Goal: Task Accomplishment & Management: Complete application form

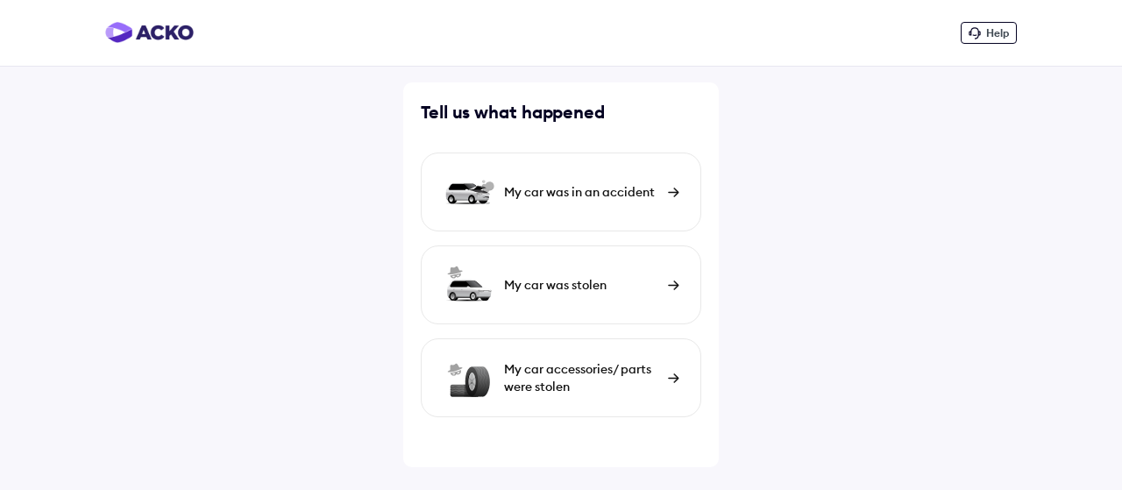
click at [671, 199] on div "My car was in an accident" at bounding box center [561, 192] width 281 height 79
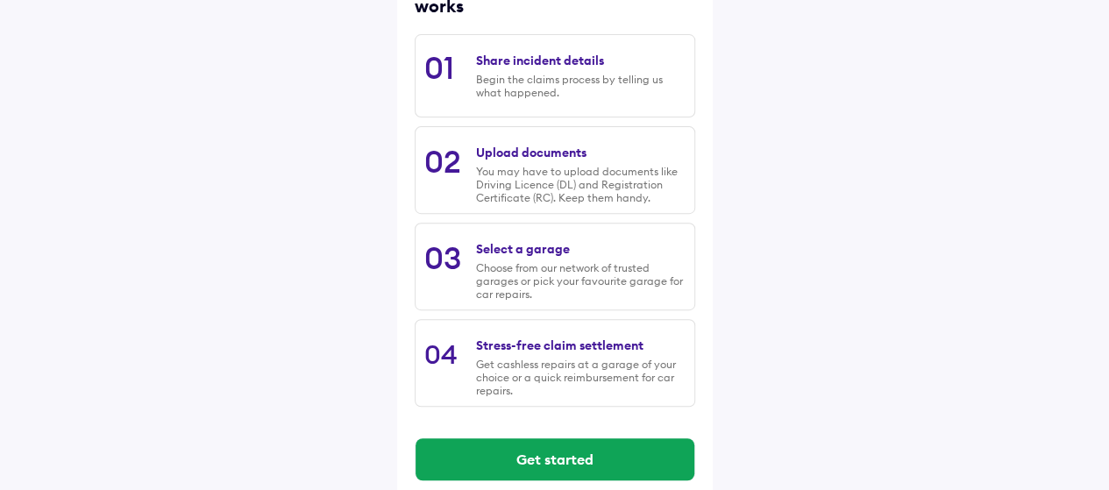
scroll to position [296, 0]
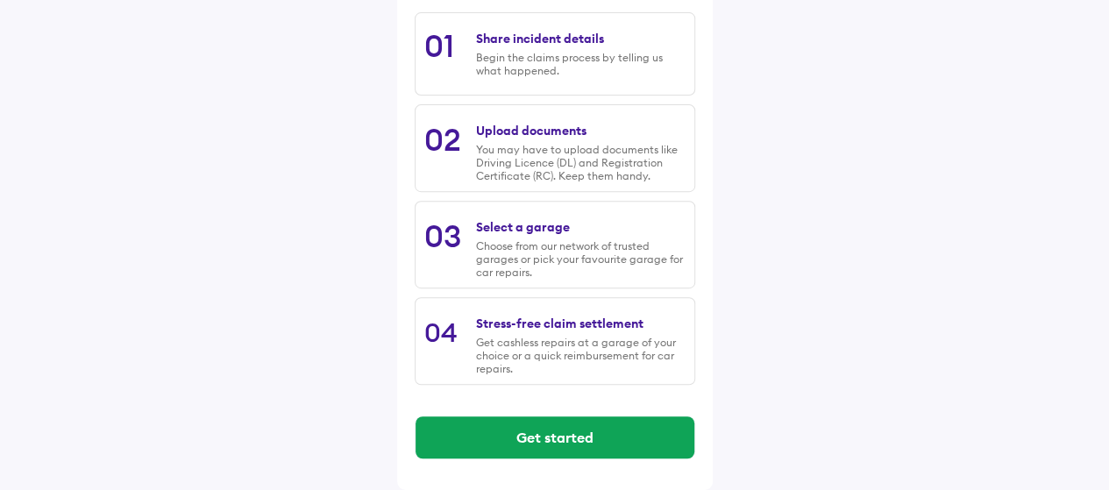
click at [552, 57] on div "Begin the claims process by telling us what happened." at bounding box center [580, 64] width 209 height 26
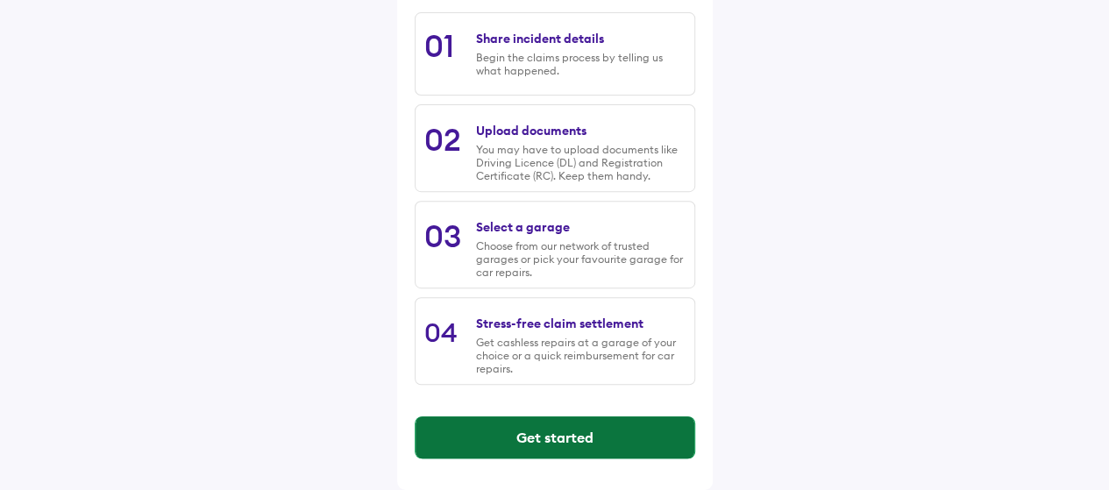
click at [622, 449] on button "Get started" at bounding box center [555, 437] width 279 height 42
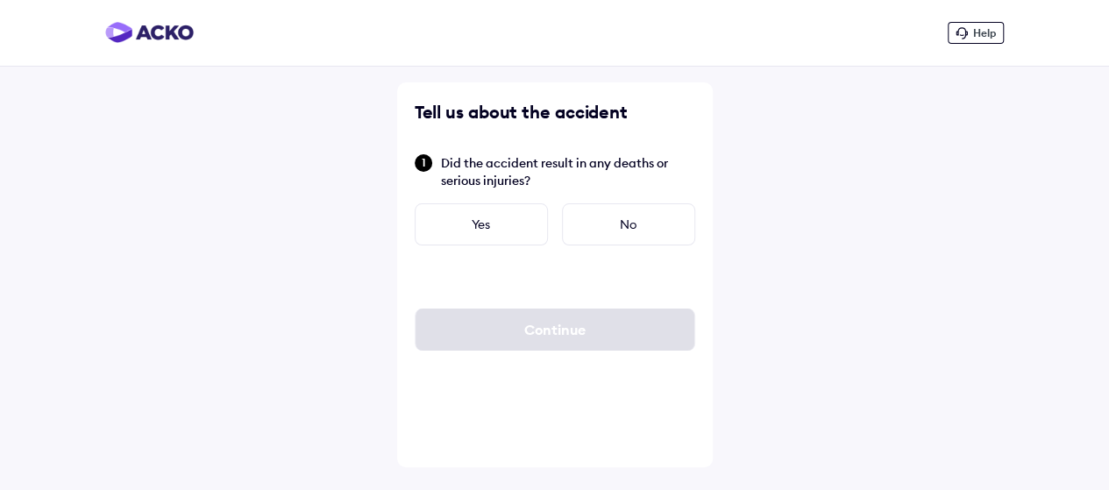
scroll to position [0, 0]
click at [621, 234] on div "No" at bounding box center [634, 224] width 133 height 42
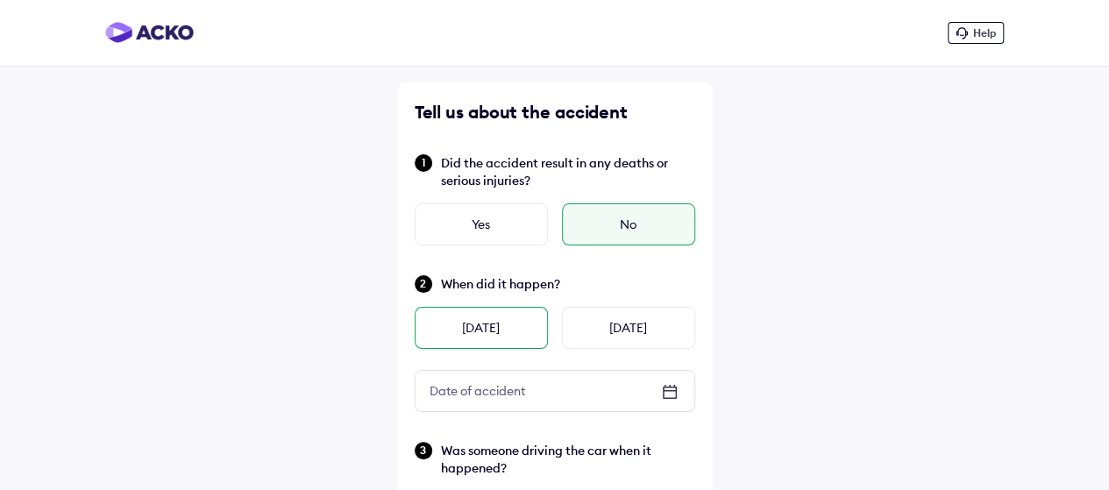
click at [488, 330] on div "[DATE]" at bounding box center [481, 328] width 133 height 42
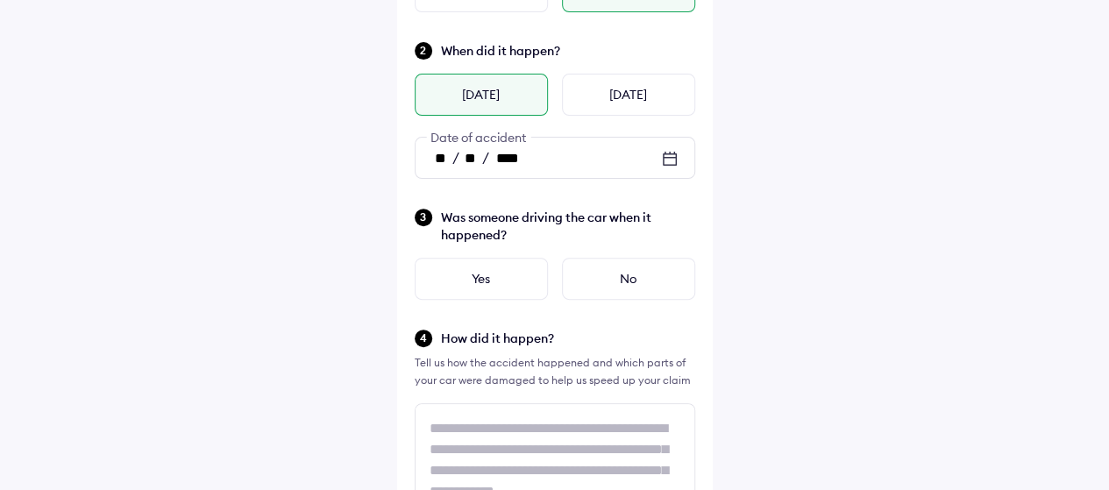
scroll to position [235, 0]
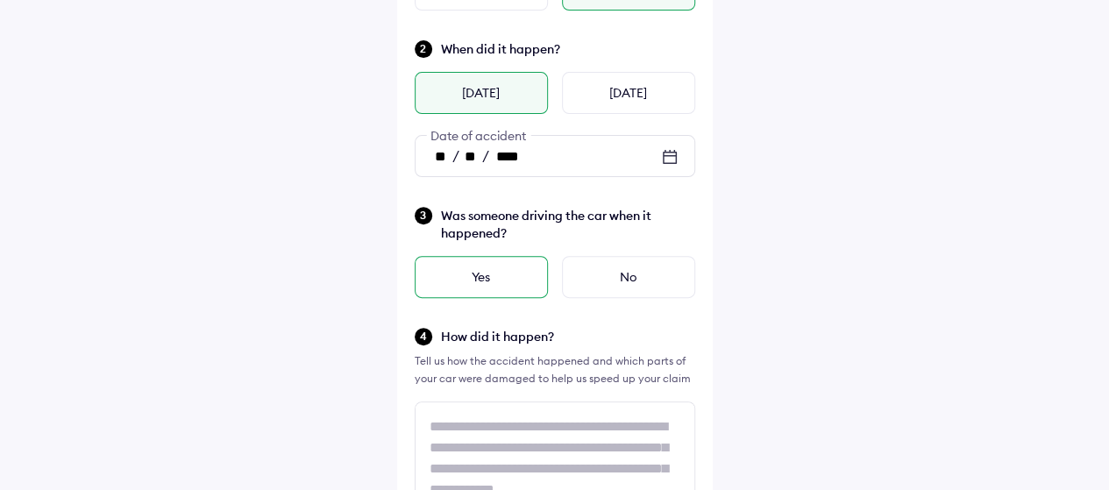
click at [499, 294] on div "Yes" at bounding box center [481, 277] width 133 height 42
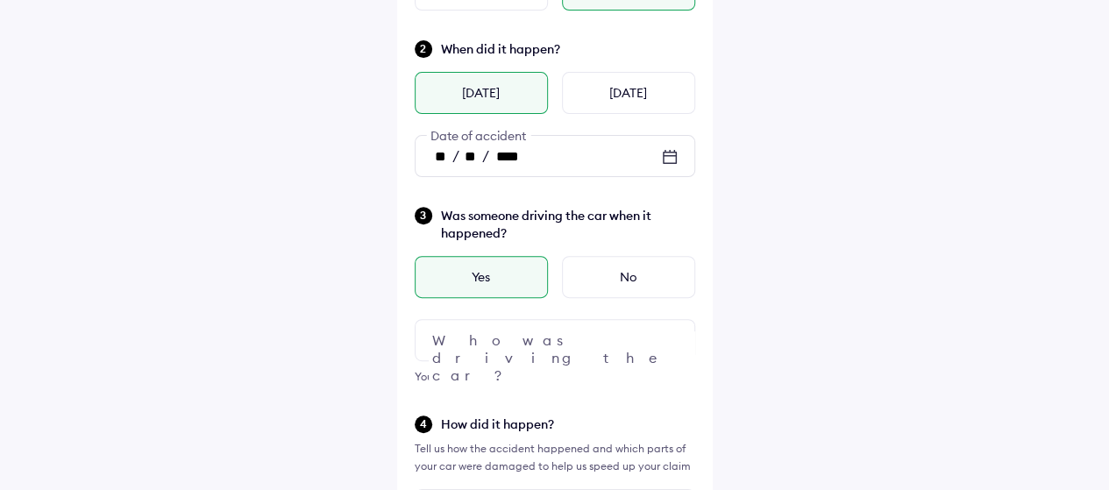
click at [631, 346] on div at bounding box center [555, 340] width 281 height 42
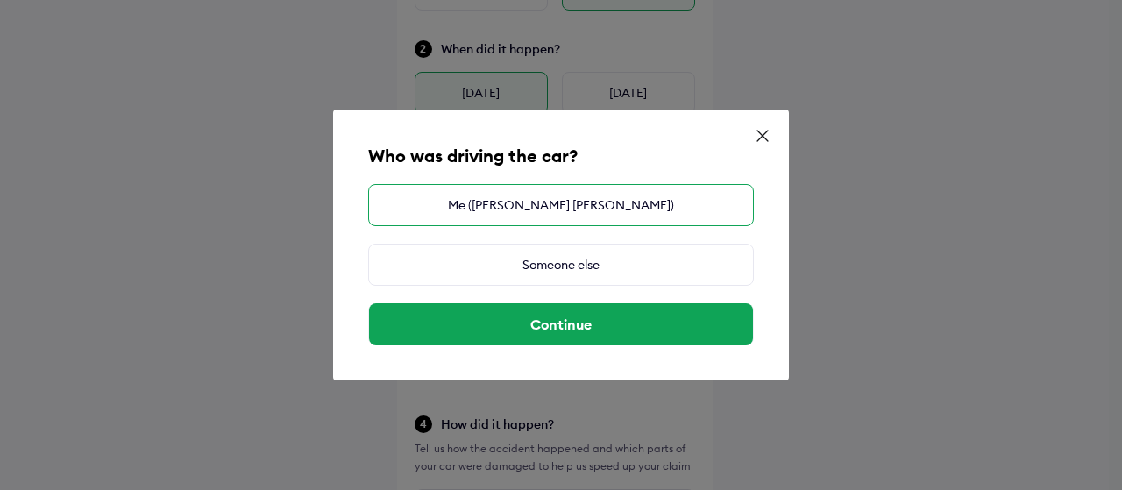
click at [675, 219] on div "Me ([PERSON_NAME] [PERSON_NAME])" at bounding box center [561, 205] width 386 height 42
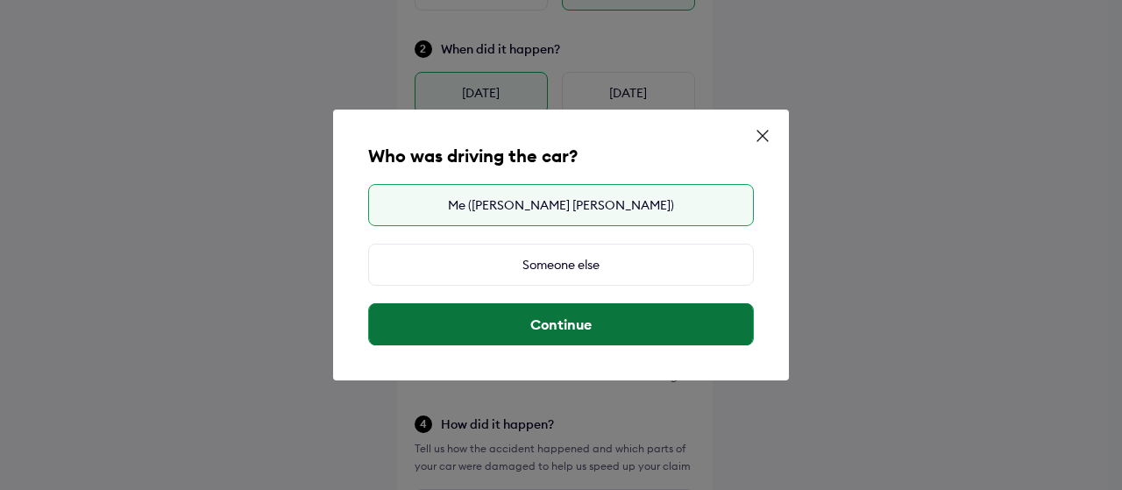
click at [674, 336] on button "Continue" at bounding box center [561, 324] width 384 height 42
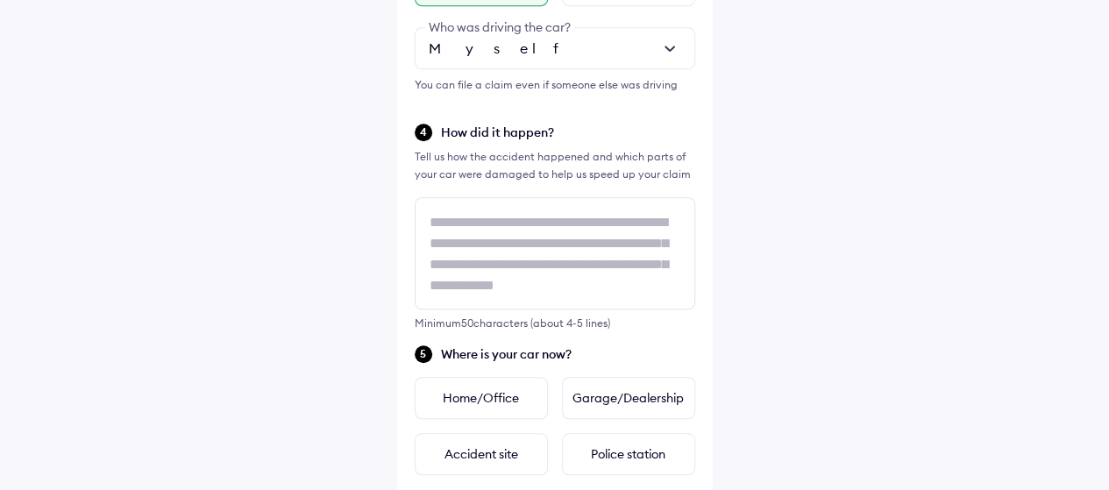
scroll to position [531, 0]
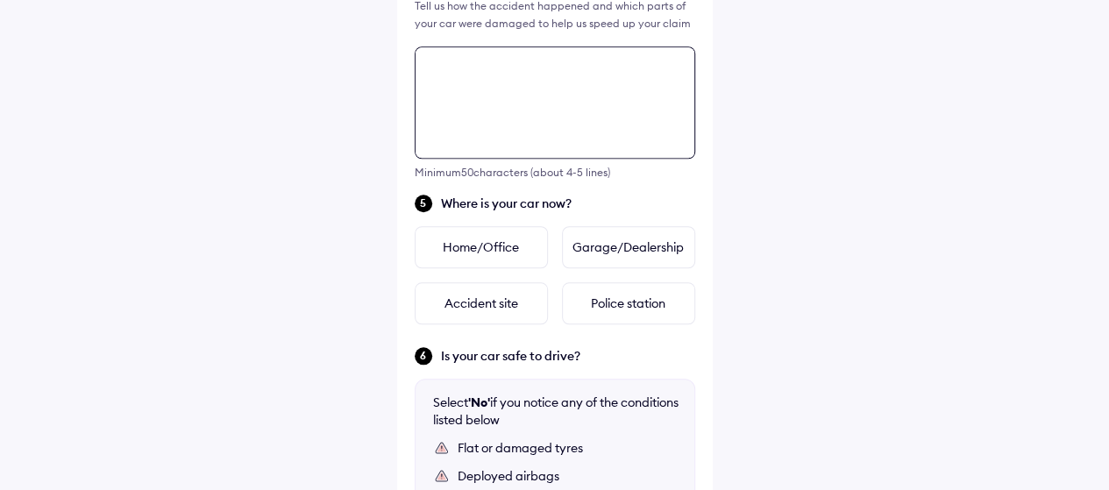
click at [487, 229] on div "Tell us about the accident Did the accident result in any deaths or serious inj…" at bounding box center [555, 115] width 316 height 1421
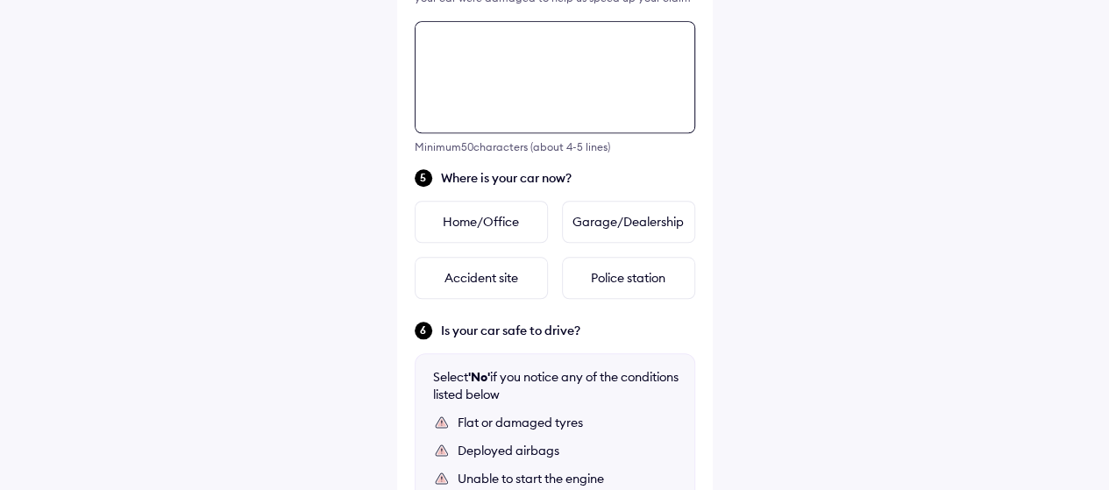
scroll to position [724, 0]
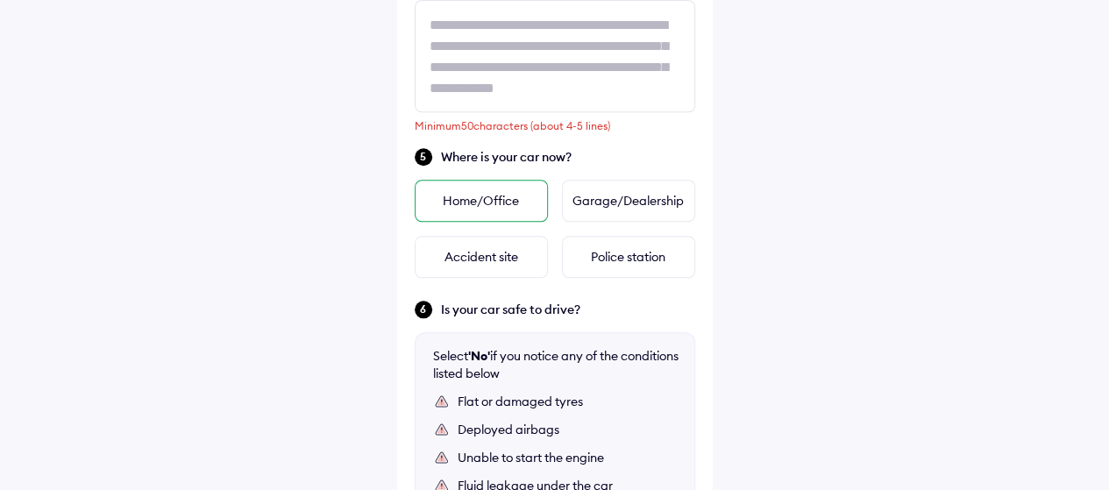
click at [482, 199] on div "Home/Office" at bounding box center [481, 201] width 133 height 42
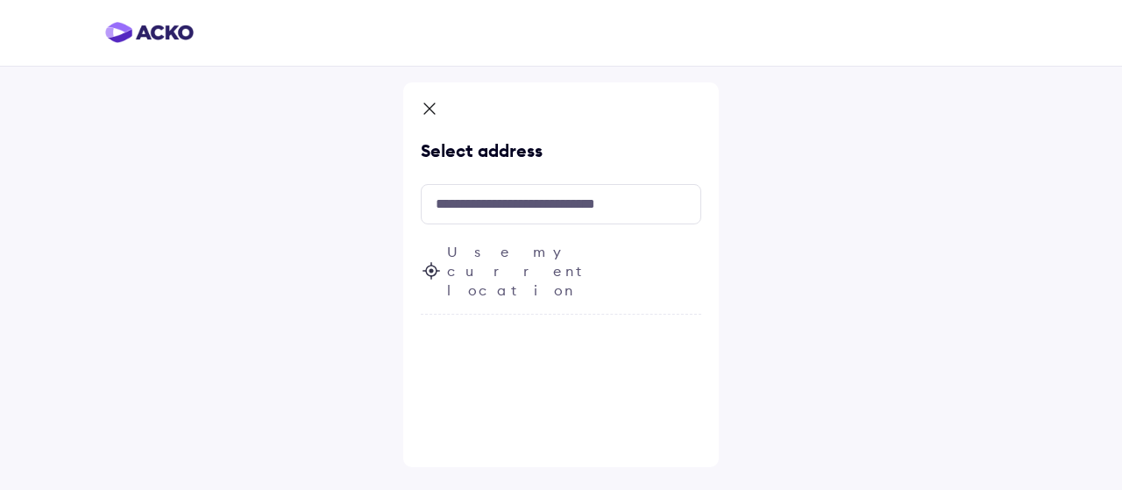
click at [431, 108] on icon at bounding box center [430, 110] width 18 height 21
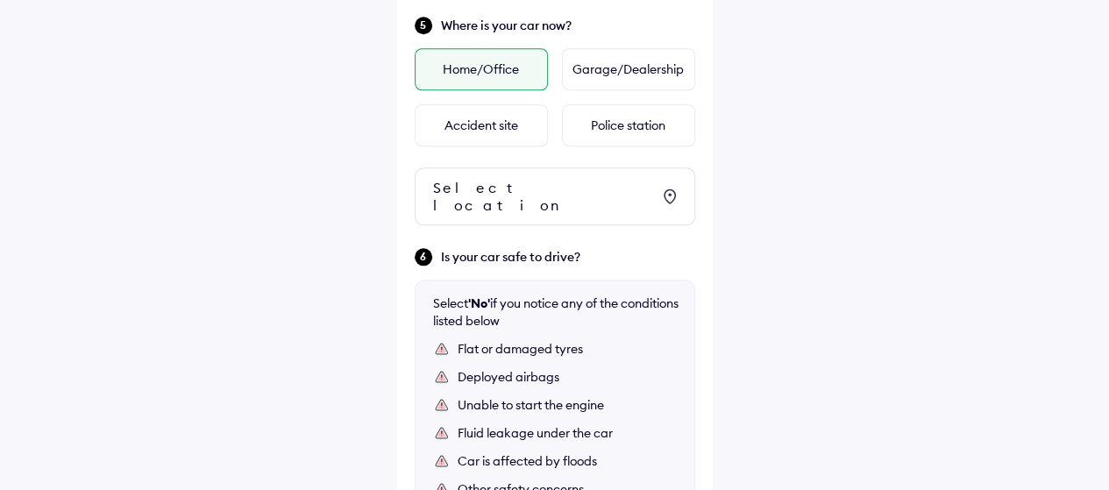
scroll to position [871, 0]
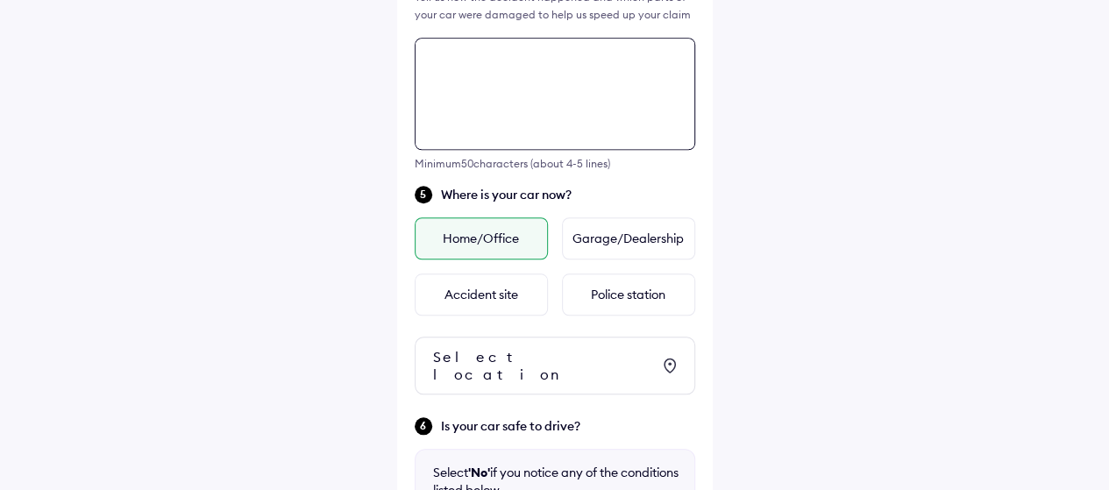
click at [448, 225] on div "Tell us about the accident Did the accident result in any deaths or serious inj…" at bounding box center [555, 146] width 316 height 1500
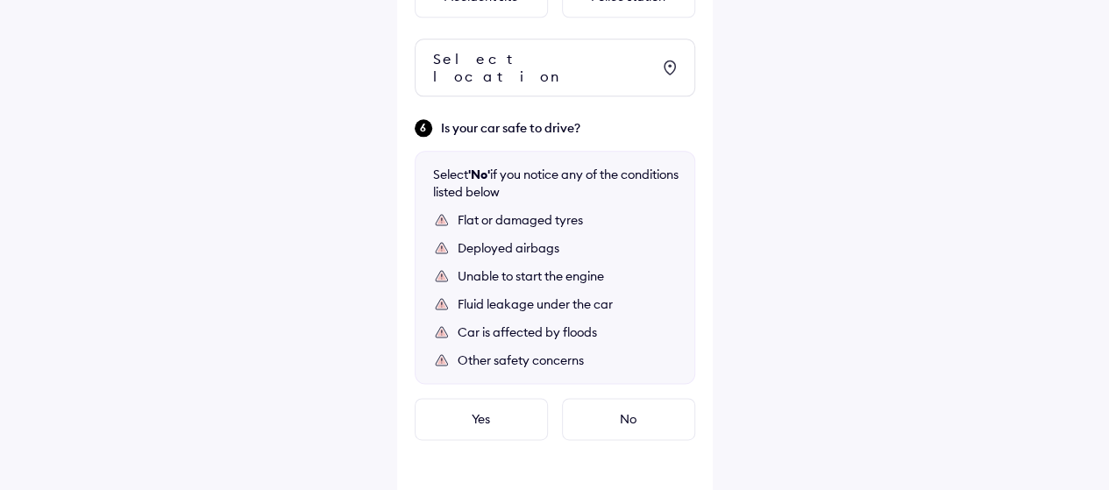
scroll to position [992, 0]
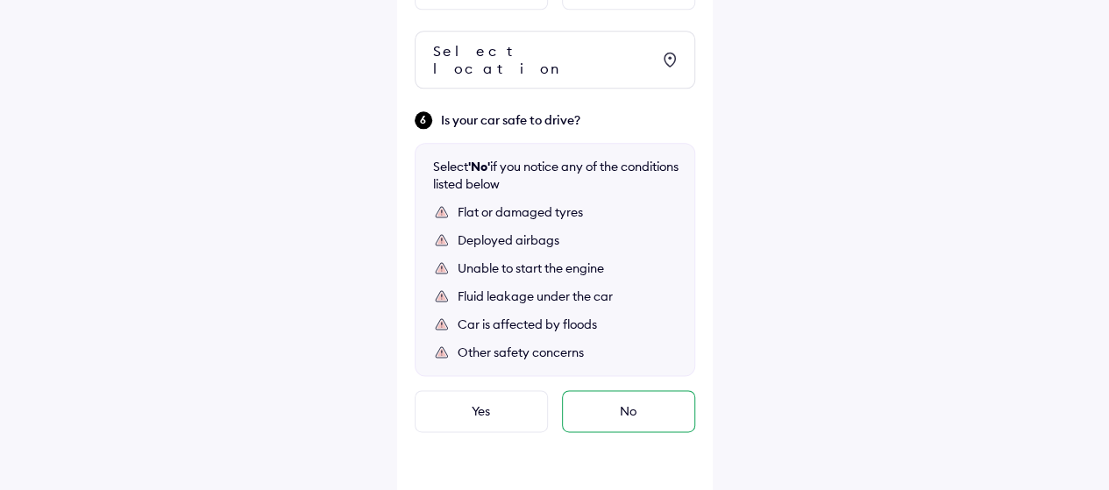
type textarea "**********"
click at [603, 390] on div "No" at bounding box center [628, 411] width 133 height 42
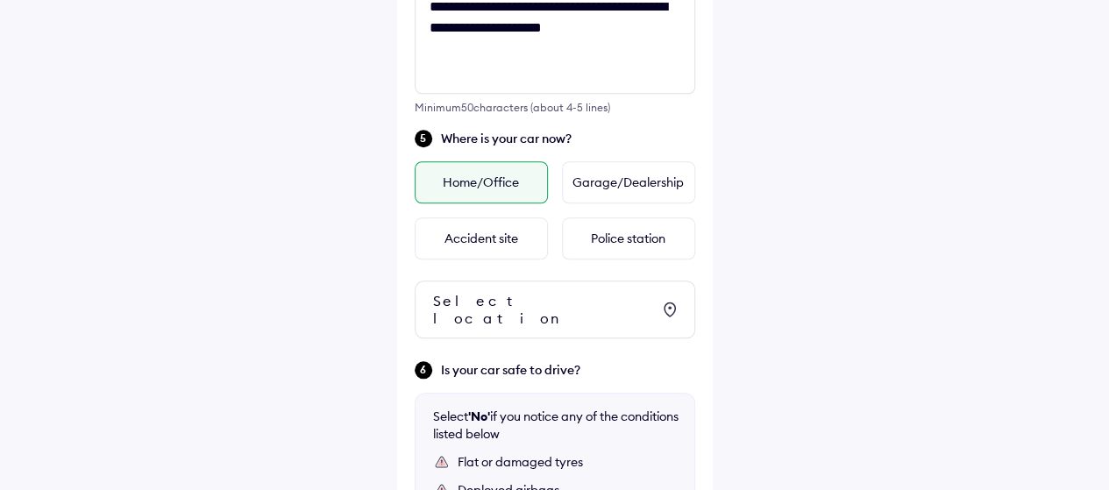
scroll to position [687, 0]
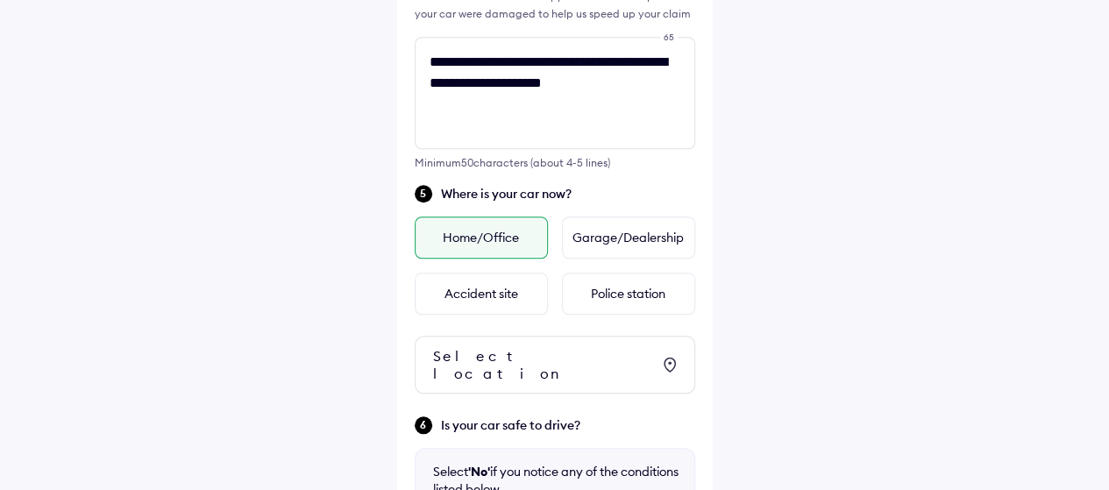
click at [510, 232] on div "Home/Office" at bounding box center [481, 238] width 133 height 42
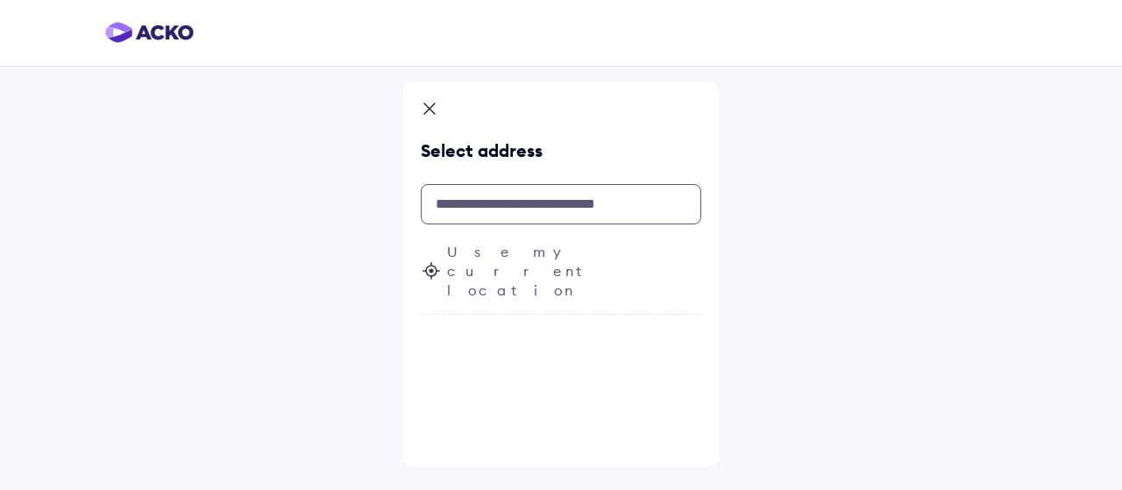
click at [537, 211] on input "text" at bounding box center [561, 204] width 281 height 40
click at [533, 244] on span "Use my current location" at bounding box center [574, 271] width 254 height 58
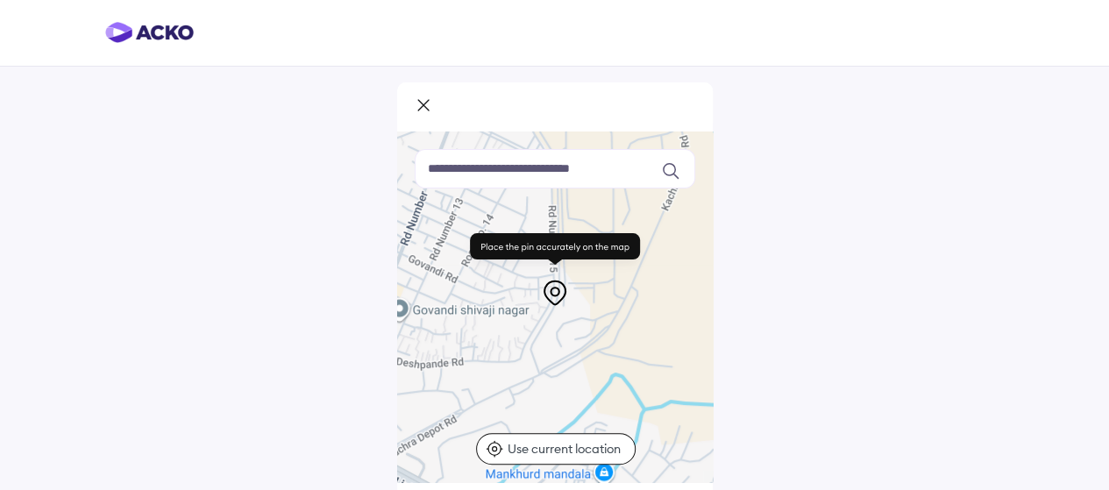
click at [581, 119] on div at bounding box center [555, 106] width 316 height 49
click at [552, 109] on div at bounding box center [555, 106] width 316 height 49
click at [670, 170] on icon at bounding box center [671, 171] width 18 height 18
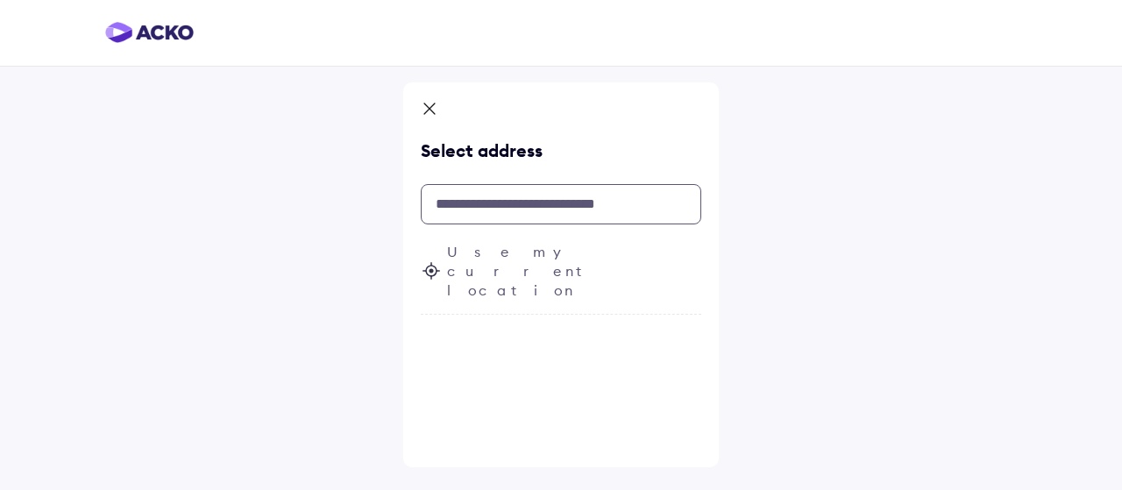
click at [557, 212] on input "text" at bounding box center [561, 204] width 281 height 40
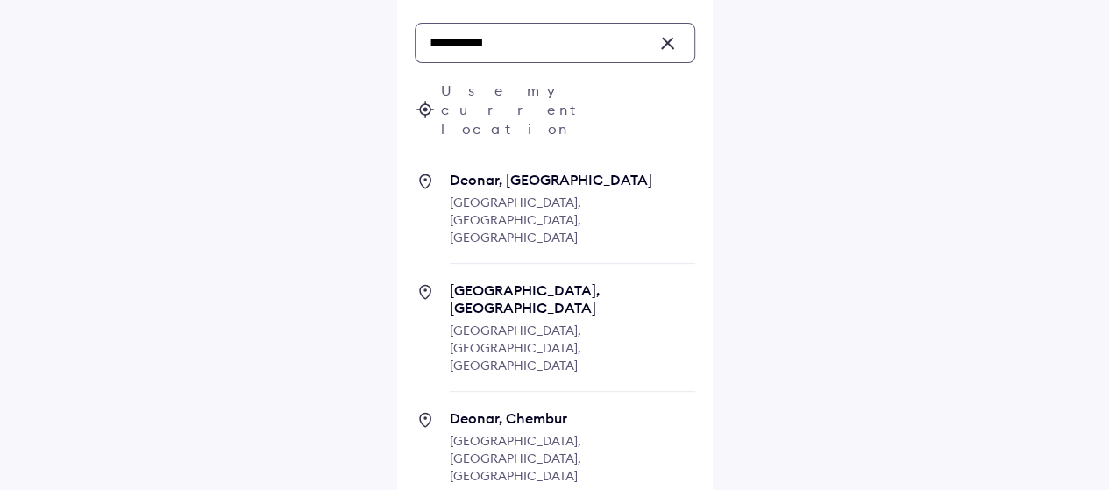
scroll to position [214, 0]
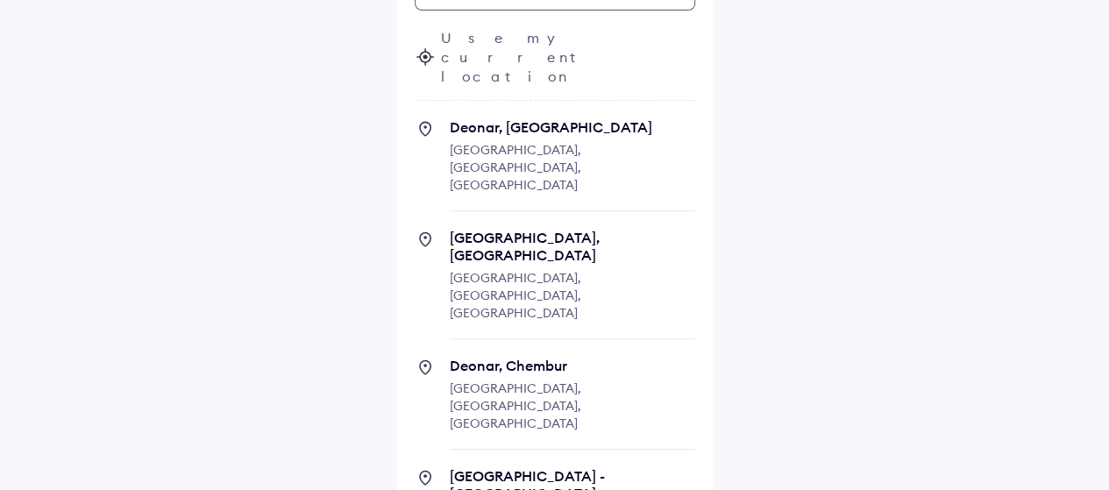
click at [510, 229] on span "[GEOGRAPHIC_DATA], [GEOGRAPHIC_DATA]" at bounding box center [572, 246] width 245 height 35
type input "**********"
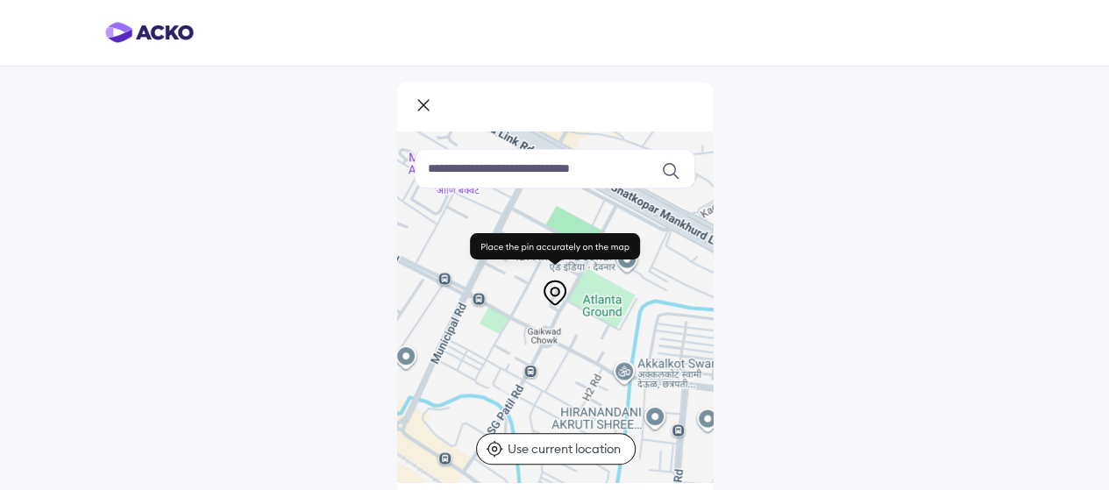
drag, startPoint x: 596, startPoint y: 312, endPoint x: 621, endPoint y: 430, distance: 120.0
click at [621, 430] on div at bounding box center [555, 307] width 316 height 351
drag, startPoint x: 580, startPoint y: 273, endPoint x: 594, endPoint y: 262, distance: 17.5
click at [594, 262] on icon at bounding box center [555, 254] width 188 height 49
drag, startPoint x: 594, startPoint y: 281, endPoint x: 609, endPoint y: 255, distance: 30.7
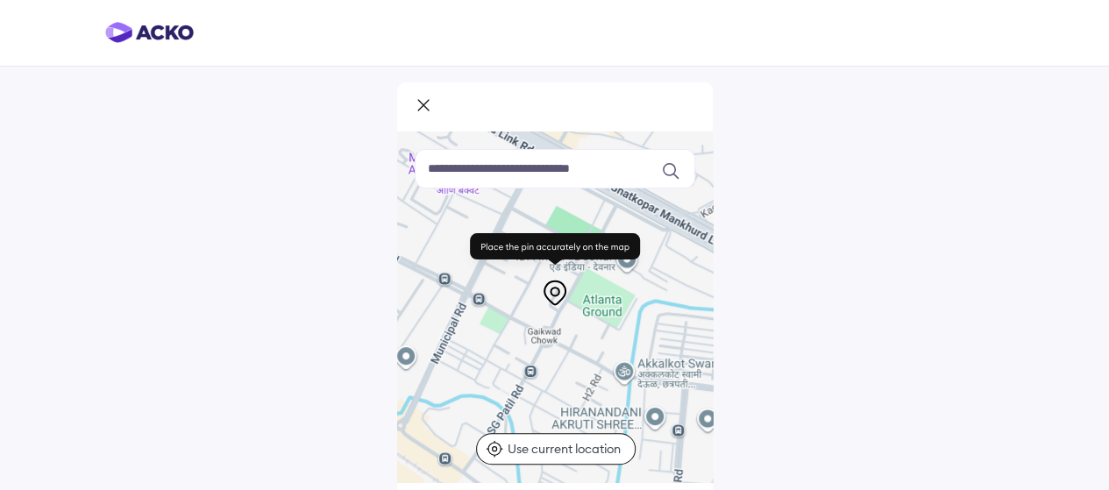
click at [609, 255] on div at bounding box center [555, 268] width 188 height 77
drag, startPoint x: 551, startPoint y: 292, endPoint x: 558, endPoint y: 308, distance: 17.3
click at [558, 308] on div "Keyboard shortcuts Map Data Map data ©2025 Map data ©2025 100 m Click to toggle…" at bounding box center [555, 307] width 316 height 351
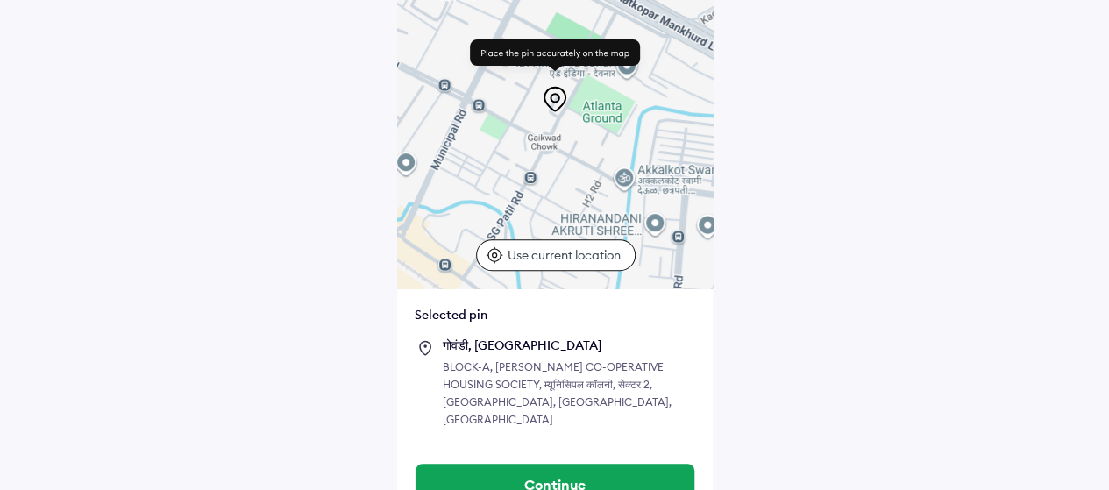
scroll to position [210, 0]
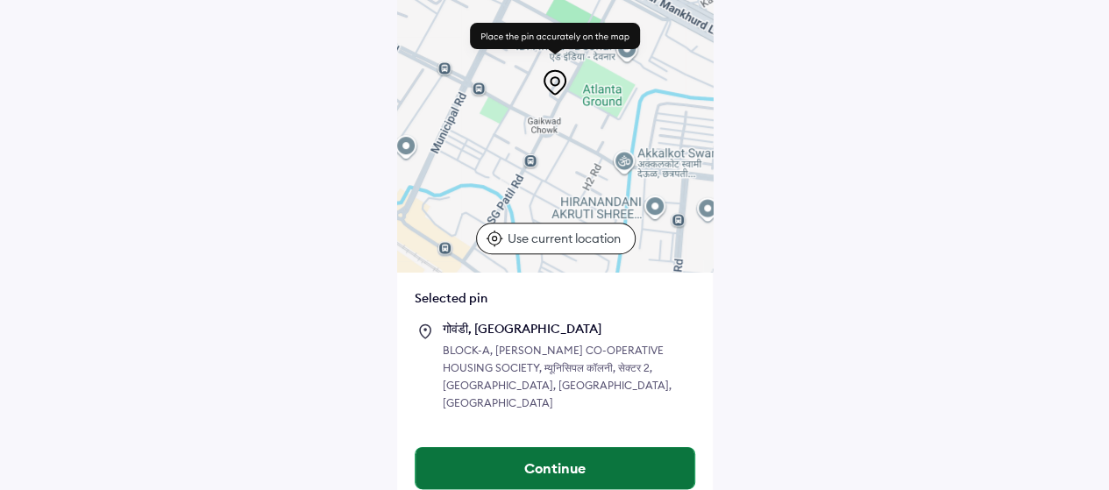
click at [547, 450] on button "Continue" at bounding box center [555, 468] width 279 height 42
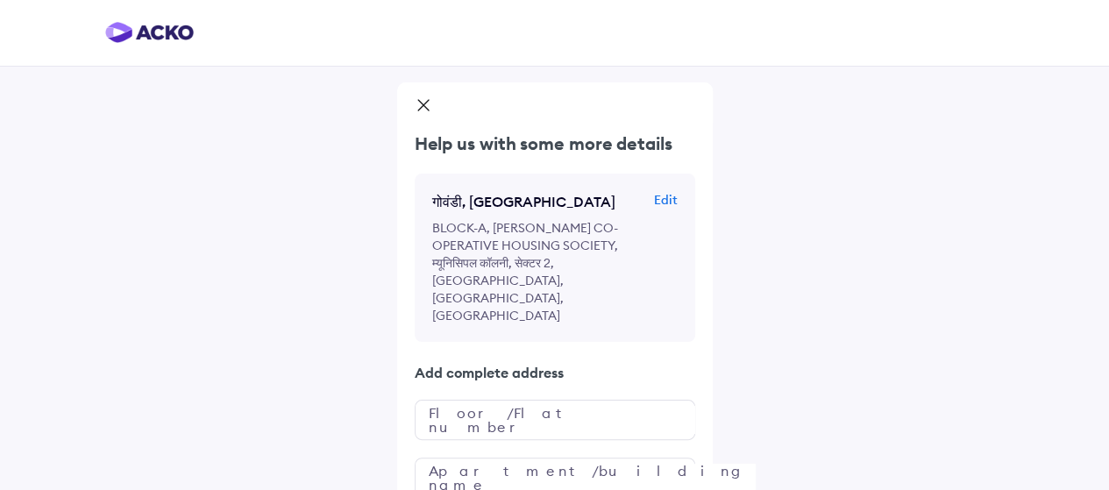
scroll to position [103, 0]
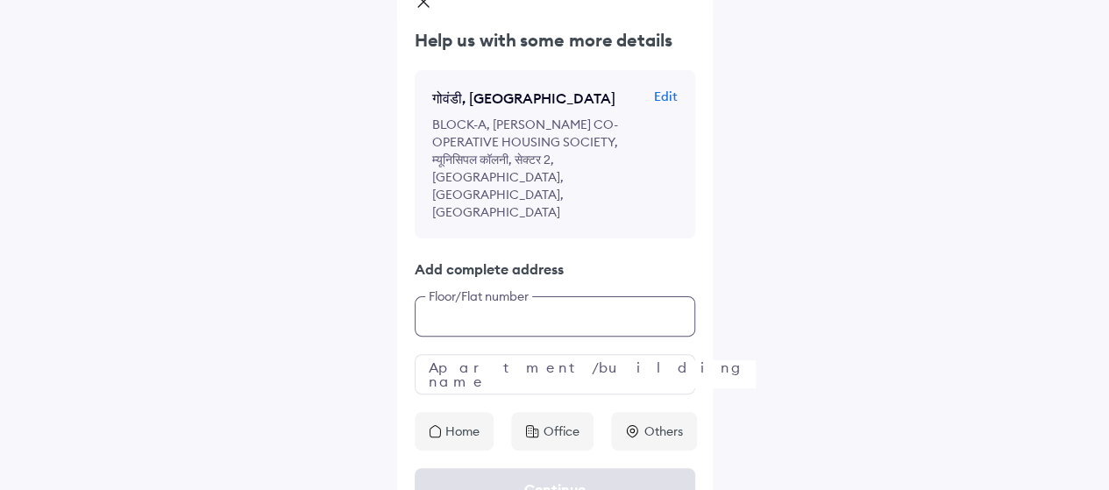
click at [551, 296] on input "text" at bounding box center [555, 316] width 281 height 40
type input "***"
